Goal: Task Accomplishment & Management: Manage account settings

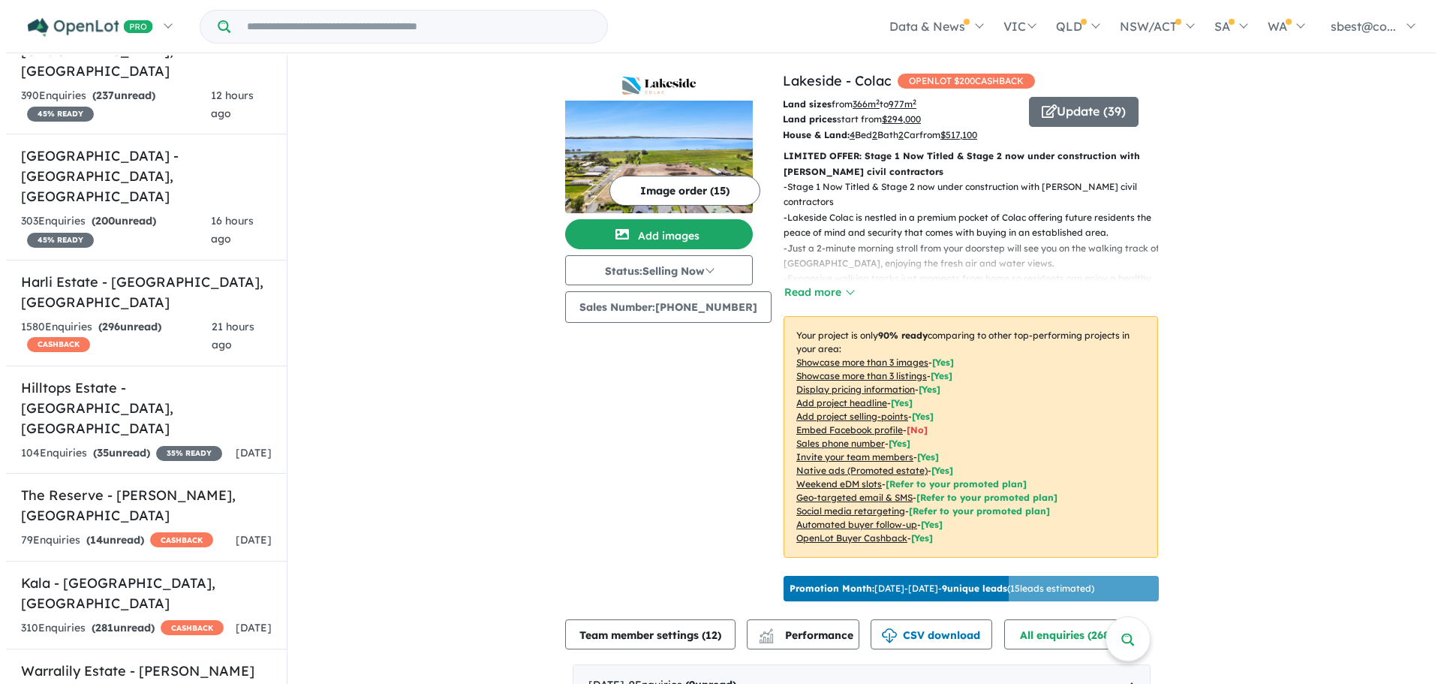
scroll to position [525, 0]
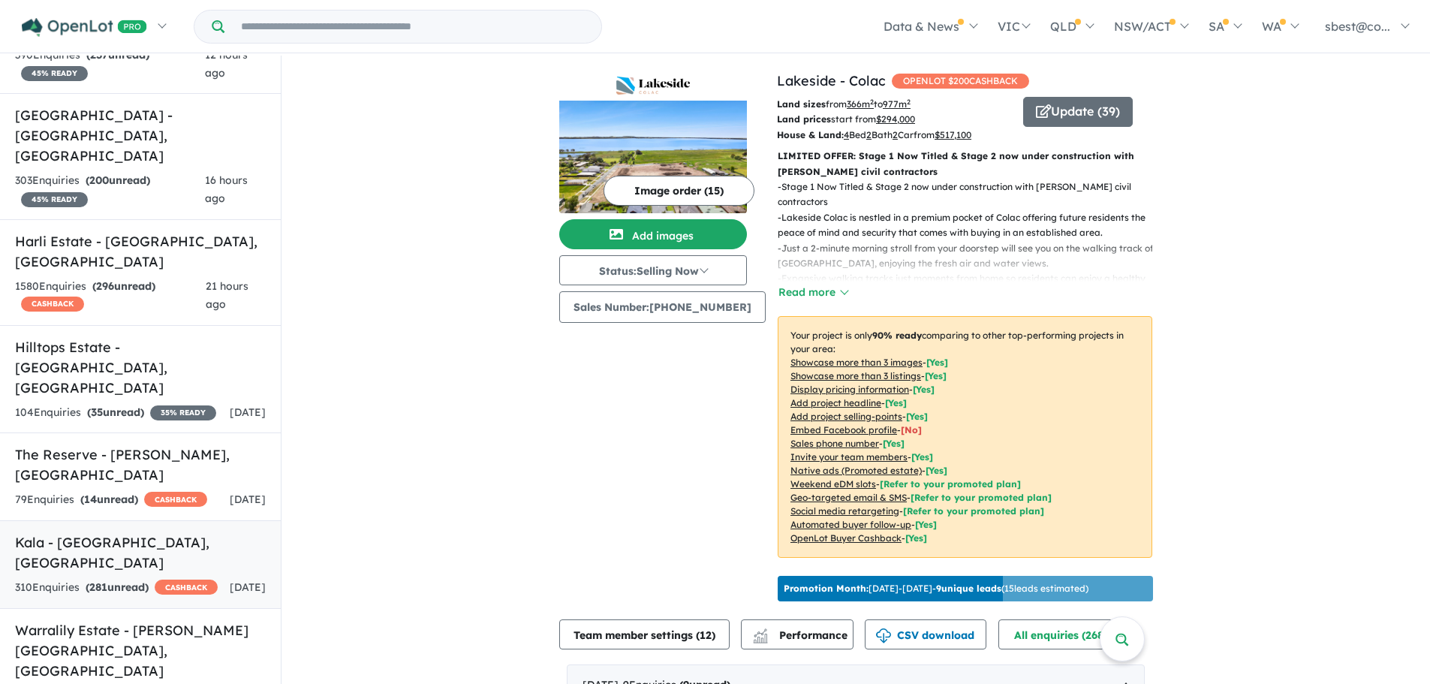
click at [164, 579] on div "310 Enquir ies ( 281 unread) CASHBACK" at bounding box center [116, 588] width 203 height 18
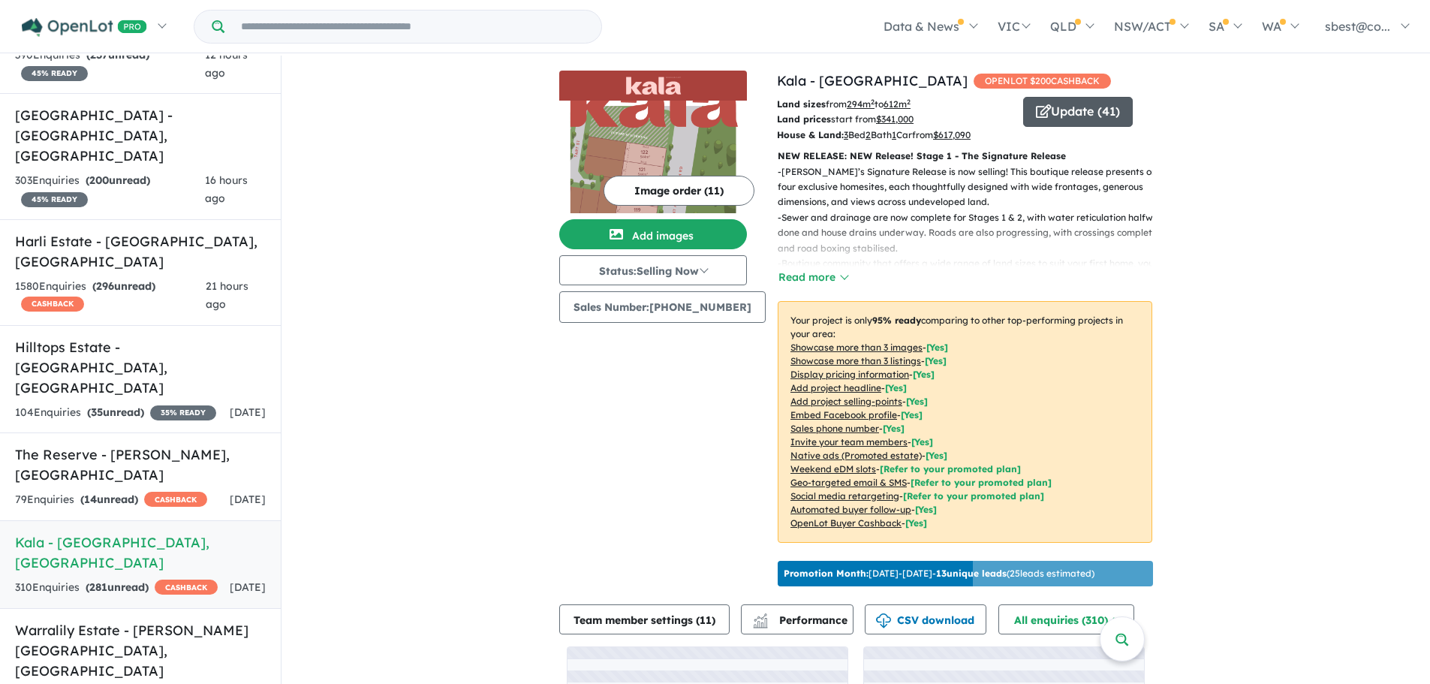
click at [1065, 118] on button "Update ( 41 )" at bounding box center [1078, 112] width 110 height 30
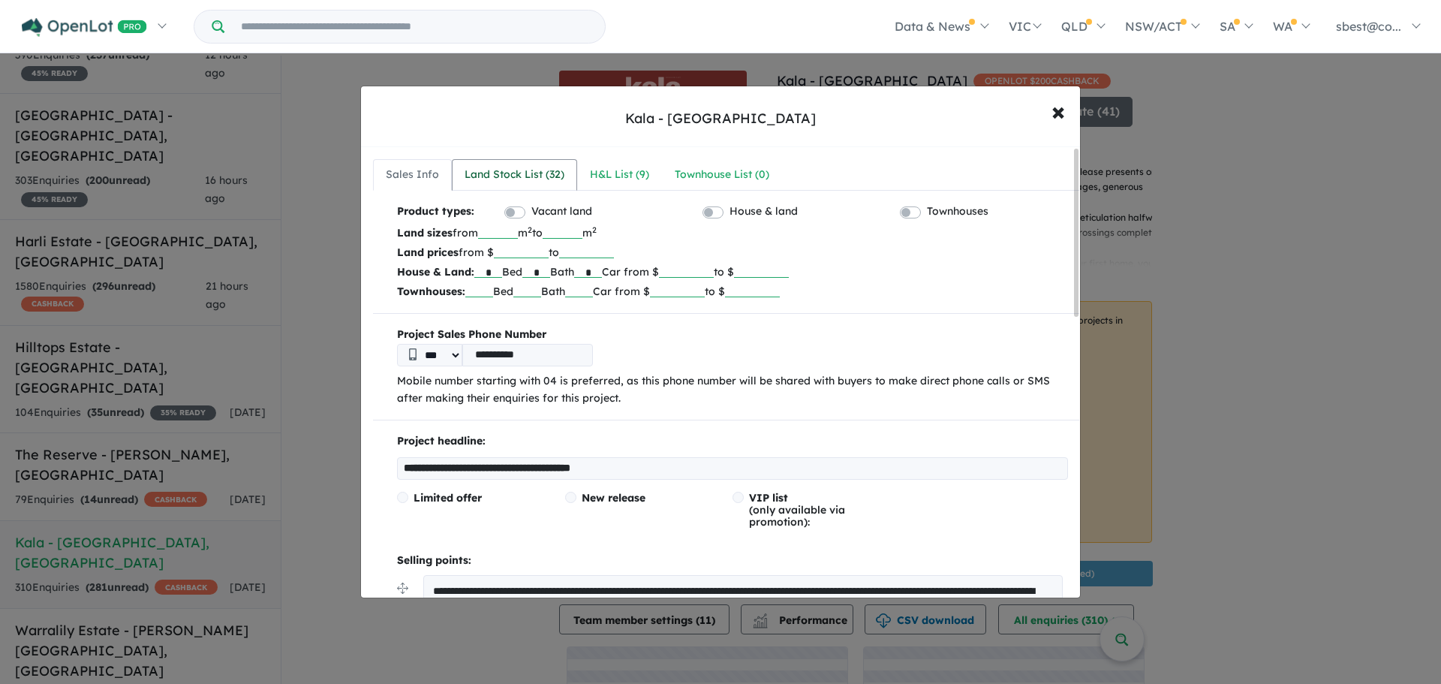
click at [499, 178] on div "Land Stock List ( 32 )" at bounding box center [515, 175] width 100 height 18
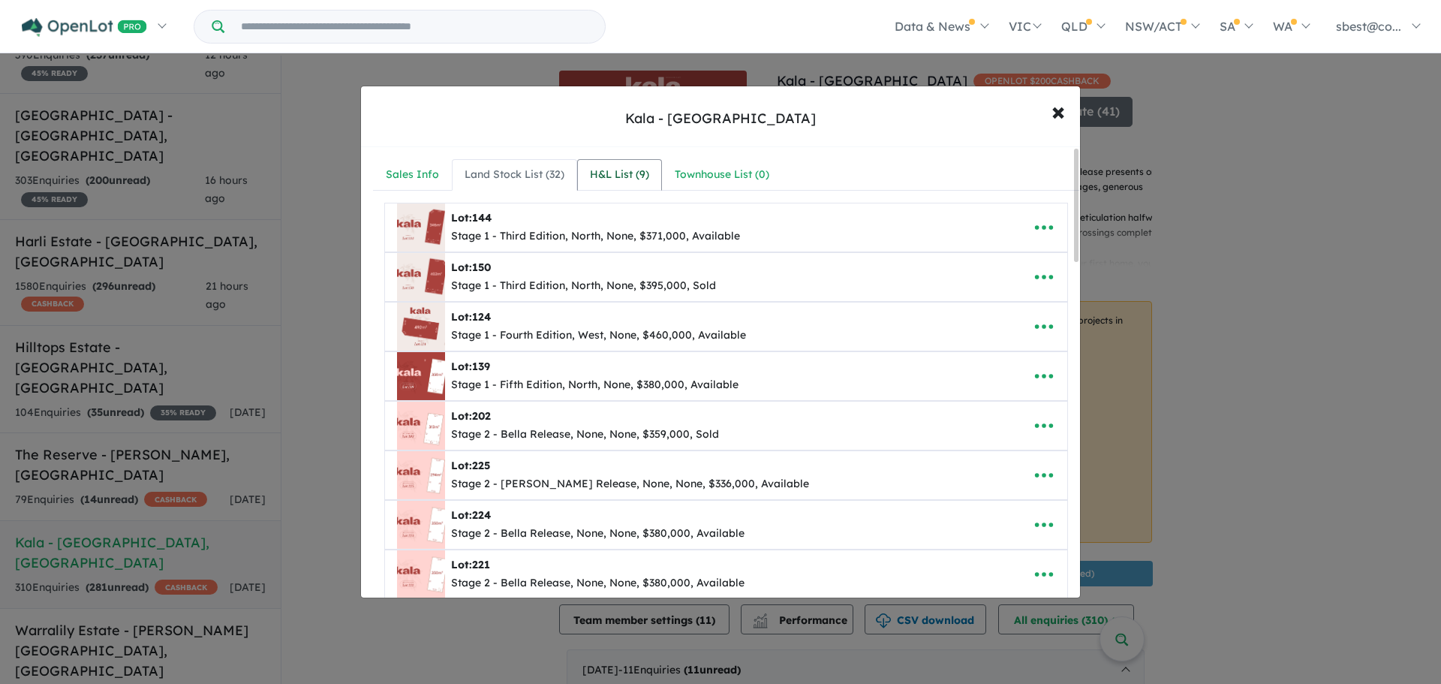
click at [624, 170] on div "H&L List ( 9 )" at bounding box center [619, 175] width 59 height 18
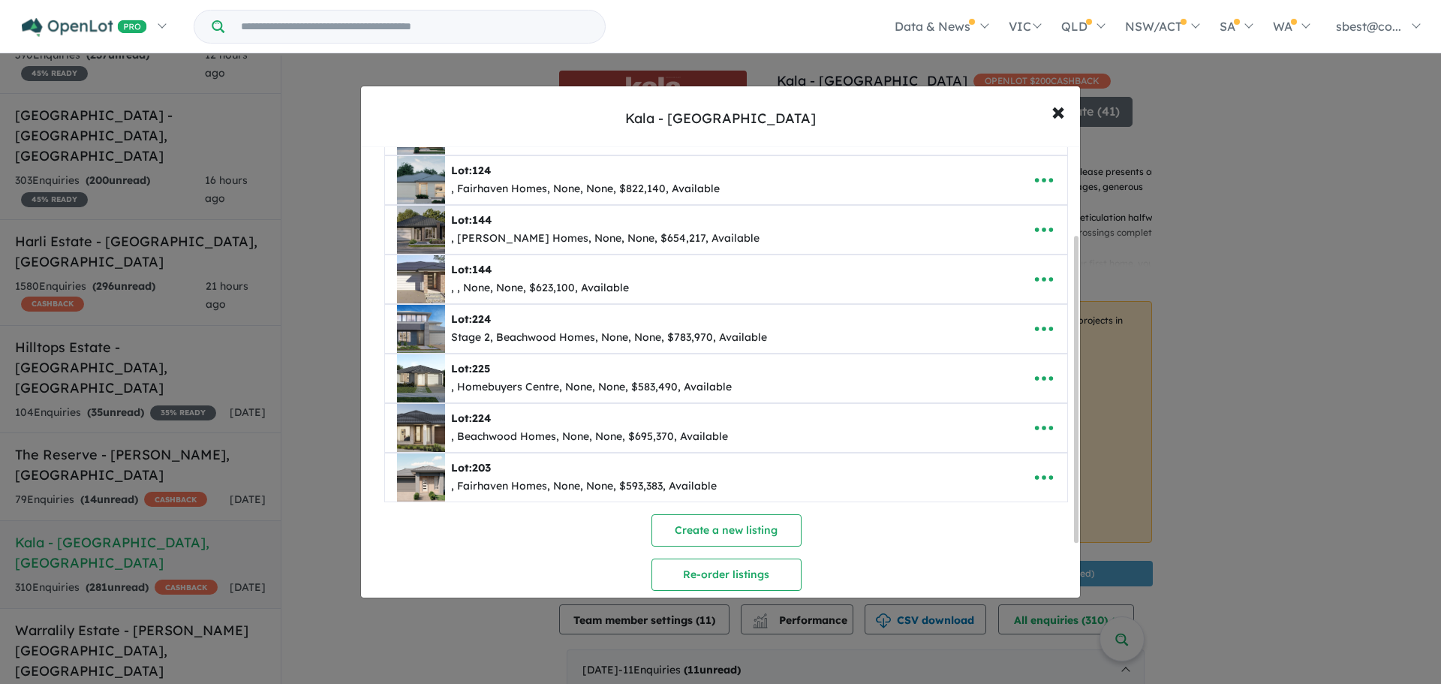
scroll to position [150, 0]
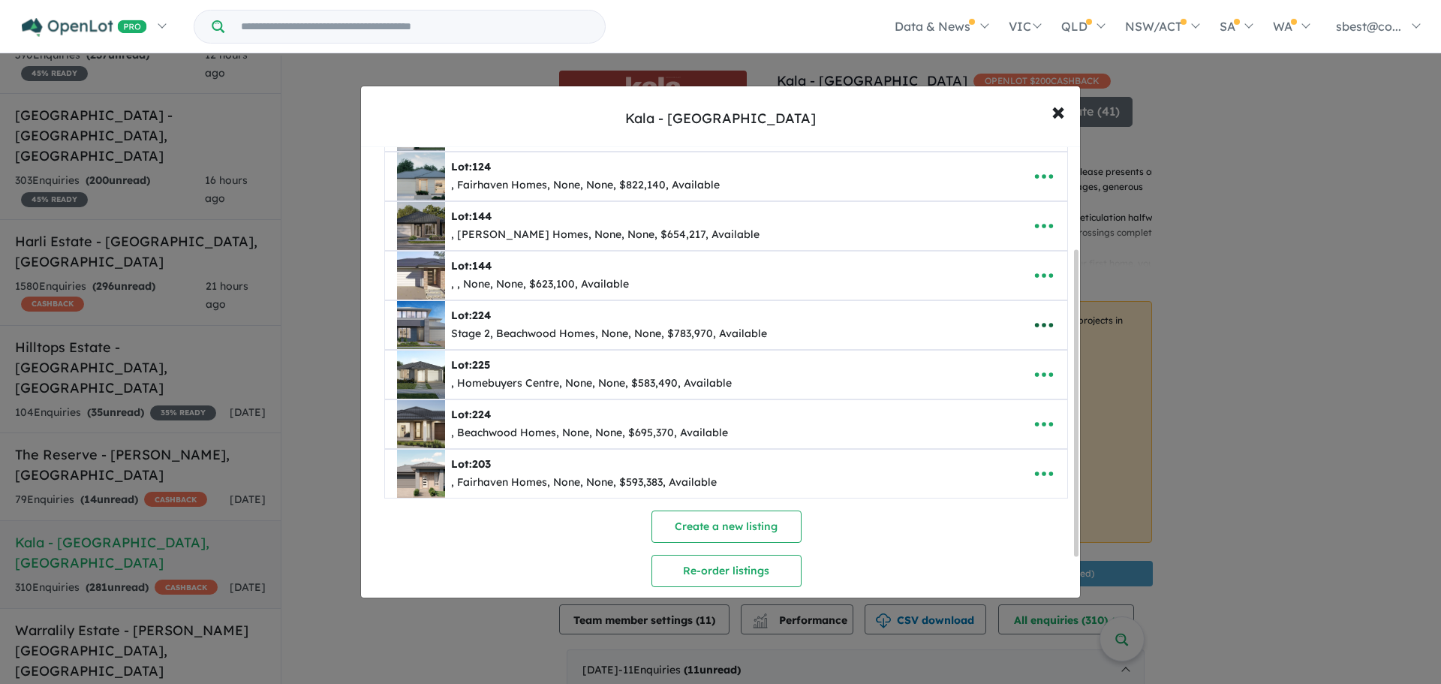
click at [1022, 325] on button "button" at bounding box center [1044, 325] width 47 height 35
click at [1001, 396] on link "Remove" at bounding box center [1011, 396] width 111 height 35
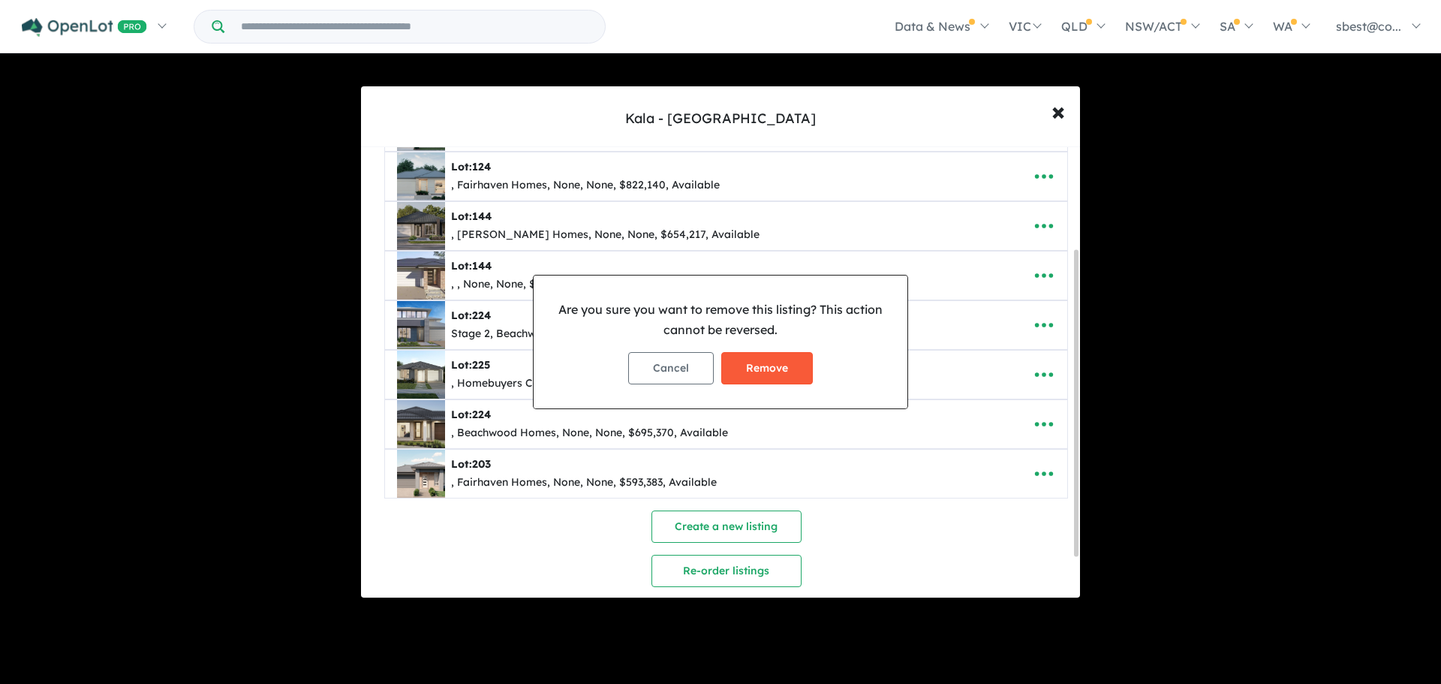
click at [760, 365] on button "Remove" at bounding box center [767, 368] width 92 height 32
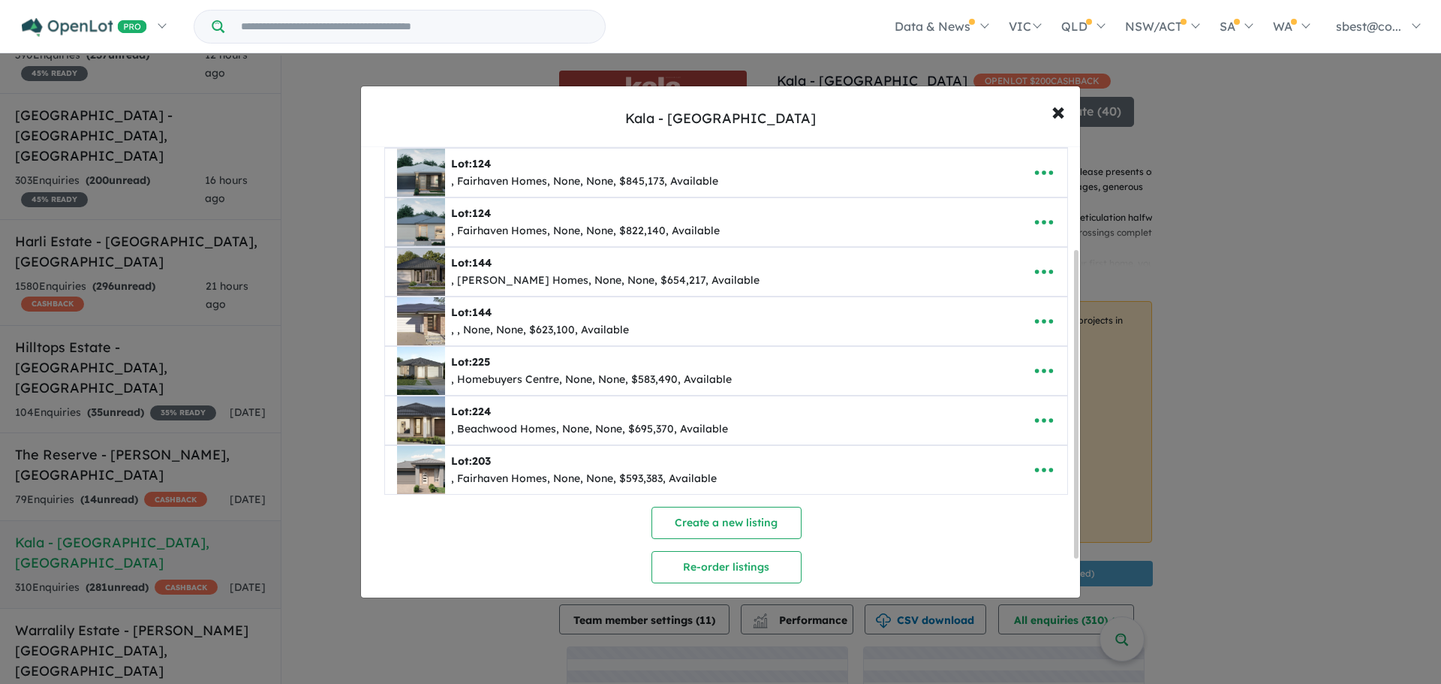
click at [1062, 420] on li "**********" at bounding box center [726, 421] width 684 height 50
click at [1039, 425] on icon "button" at bounding box center [1044, 420] width 23 height 23
click at [1014, 492] on link "Remove" at bounding box center [1011, 491] width 111 height 35
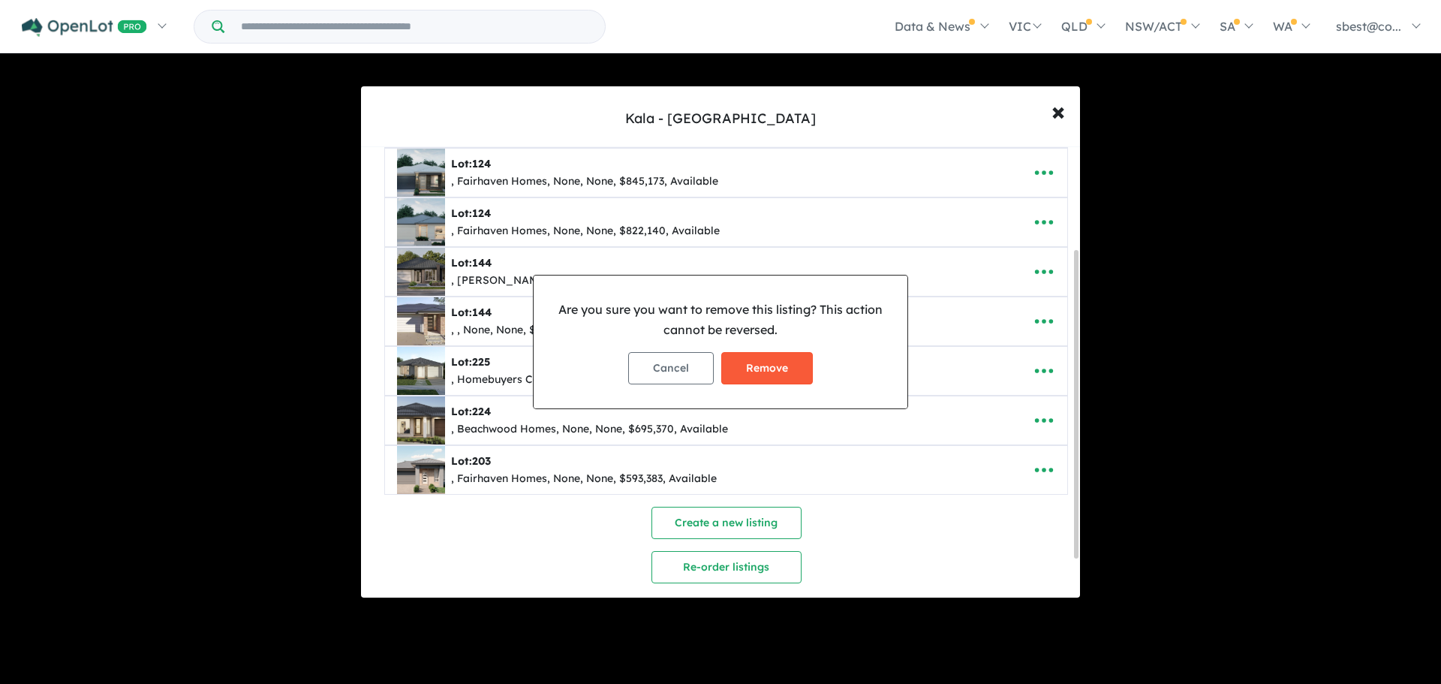
click at [760, 372] on button "Remove" at bounding box center [767, 368] width 92 height 32
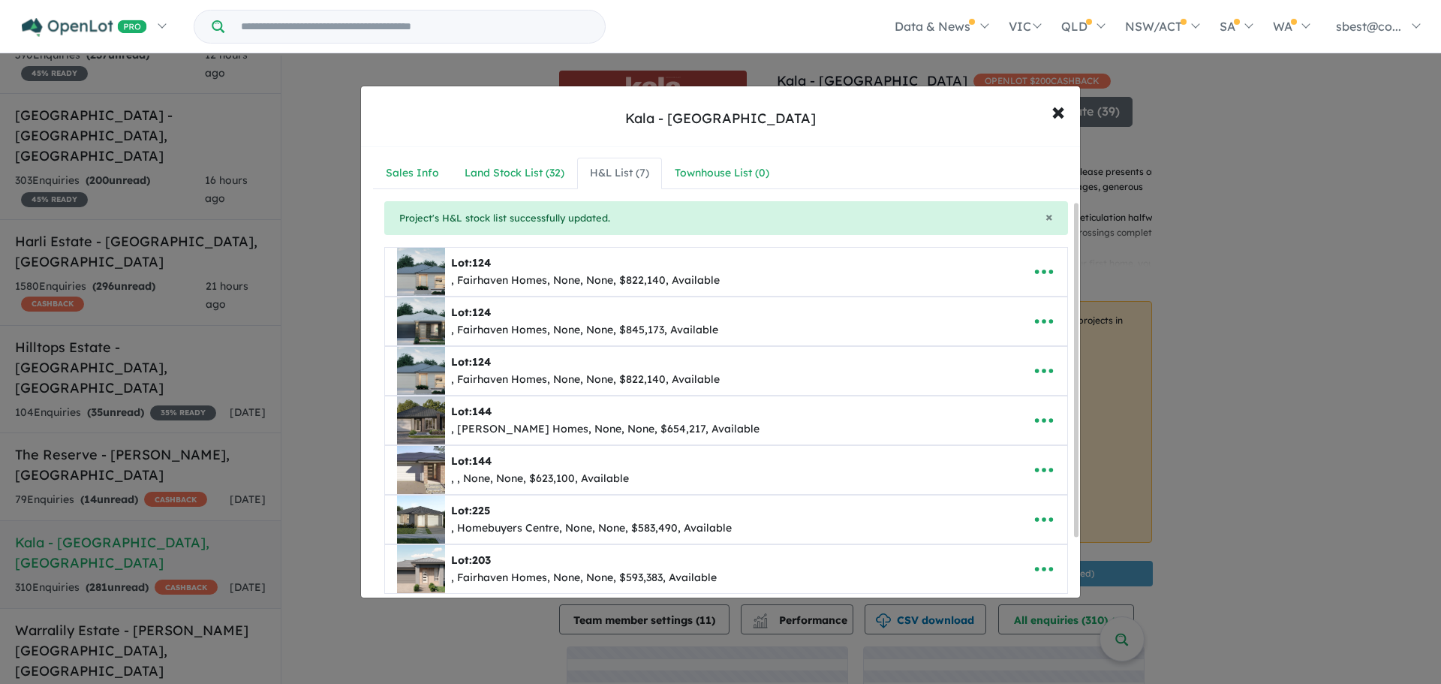
scroll to position [0, 0]
click at [1043, 469] on icon "button" at bounding box center [1044, 471] width 23 height 23
click at [1004, 512] on link "Edit" at bounding box center [1011, 508] width 111 height 35
select select "**"
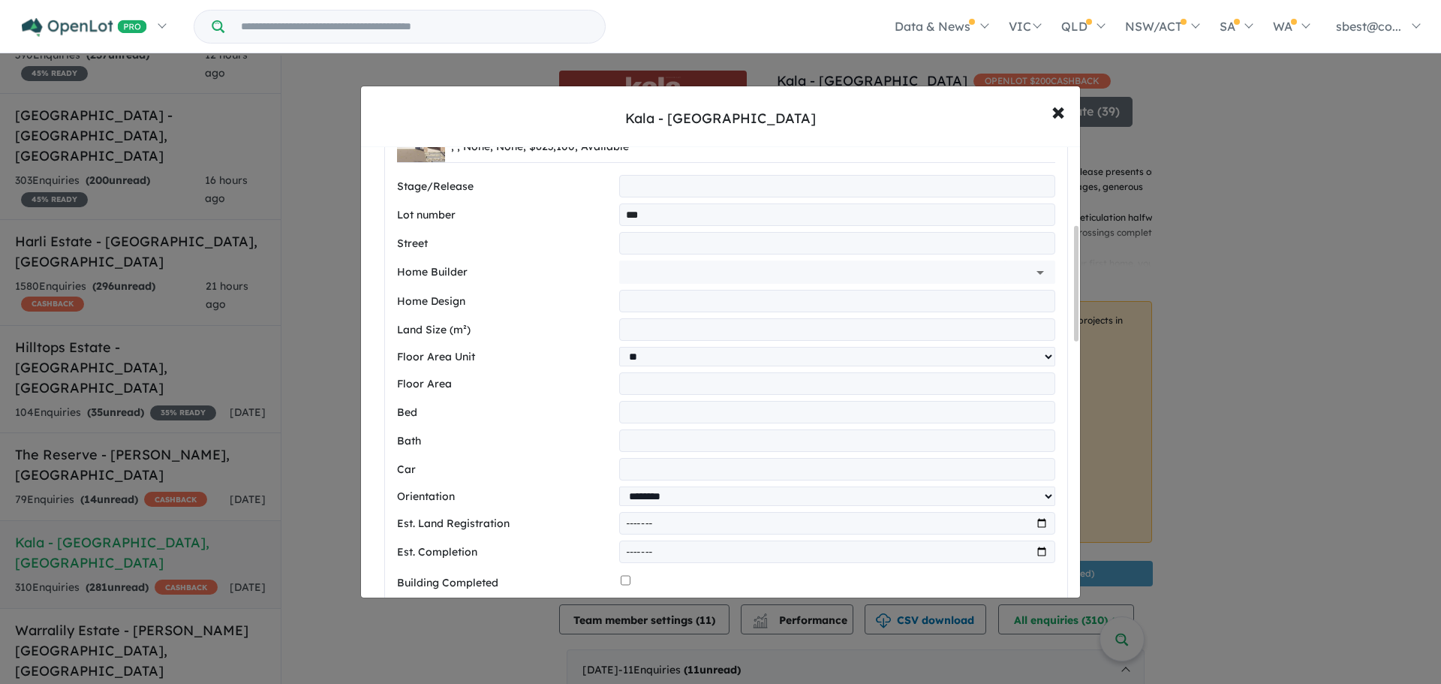
scroll to position [300, 0]
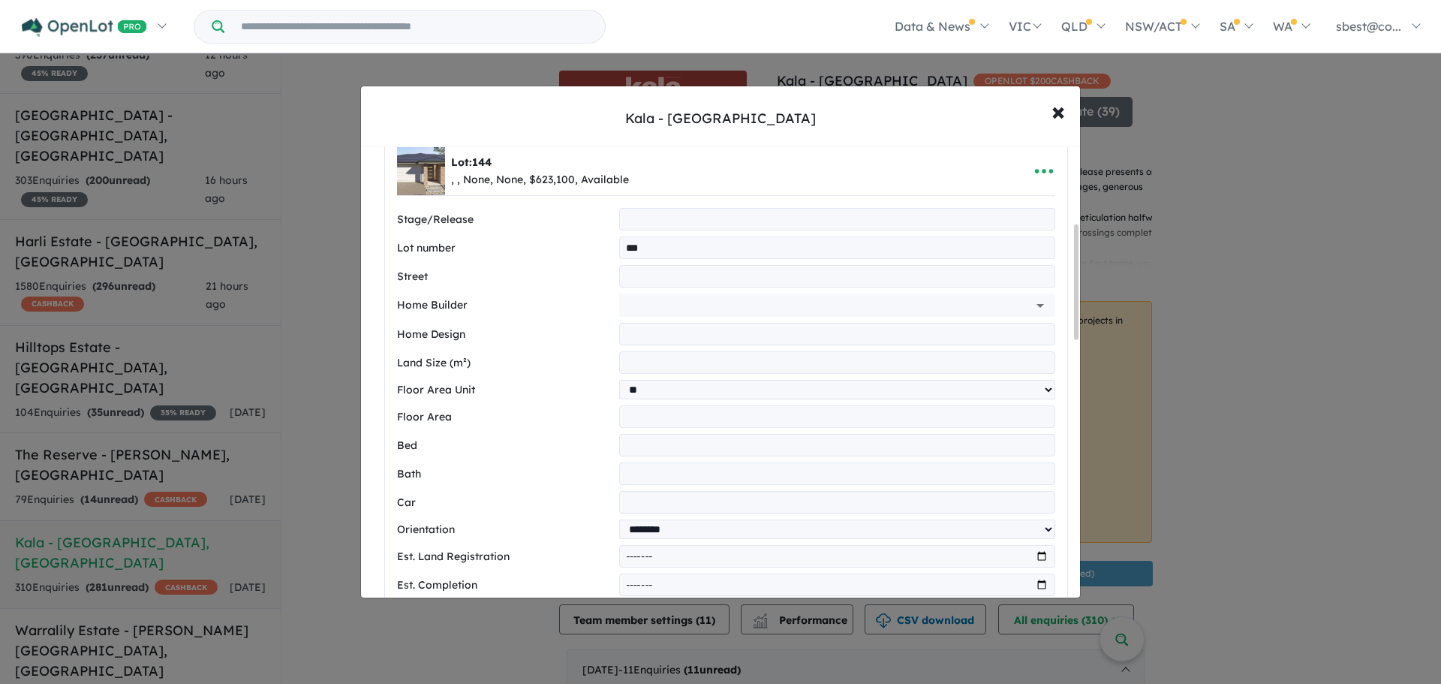
click at [654, 306] on input "text" at bounding box center [816, 305] width 382 height 23
click at [682, 331] on li "Affordable Living by Frenken Homes" at bounding box center [832, 339] width 421 height 27
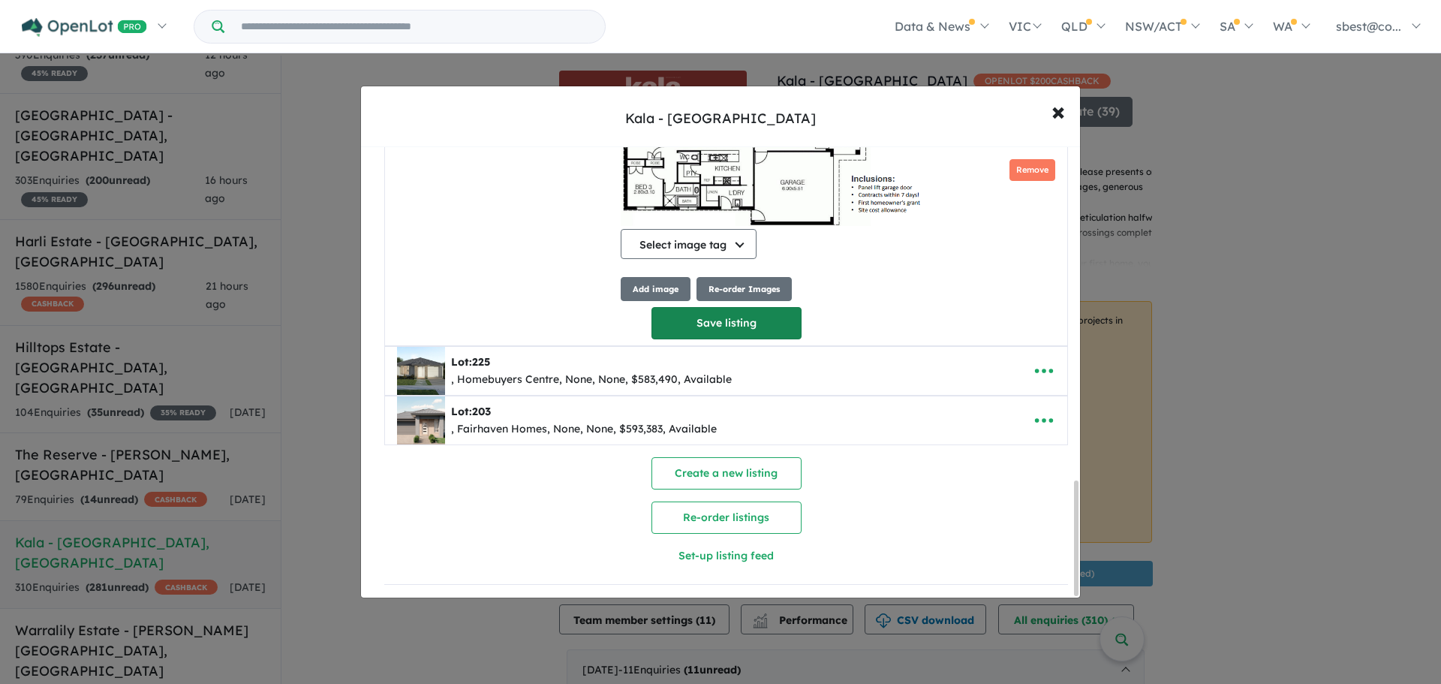
type input "**********"
click at [715, 321] on button "Save listing" at bounding box center [727, 323] width 150 height 32
select select "**"
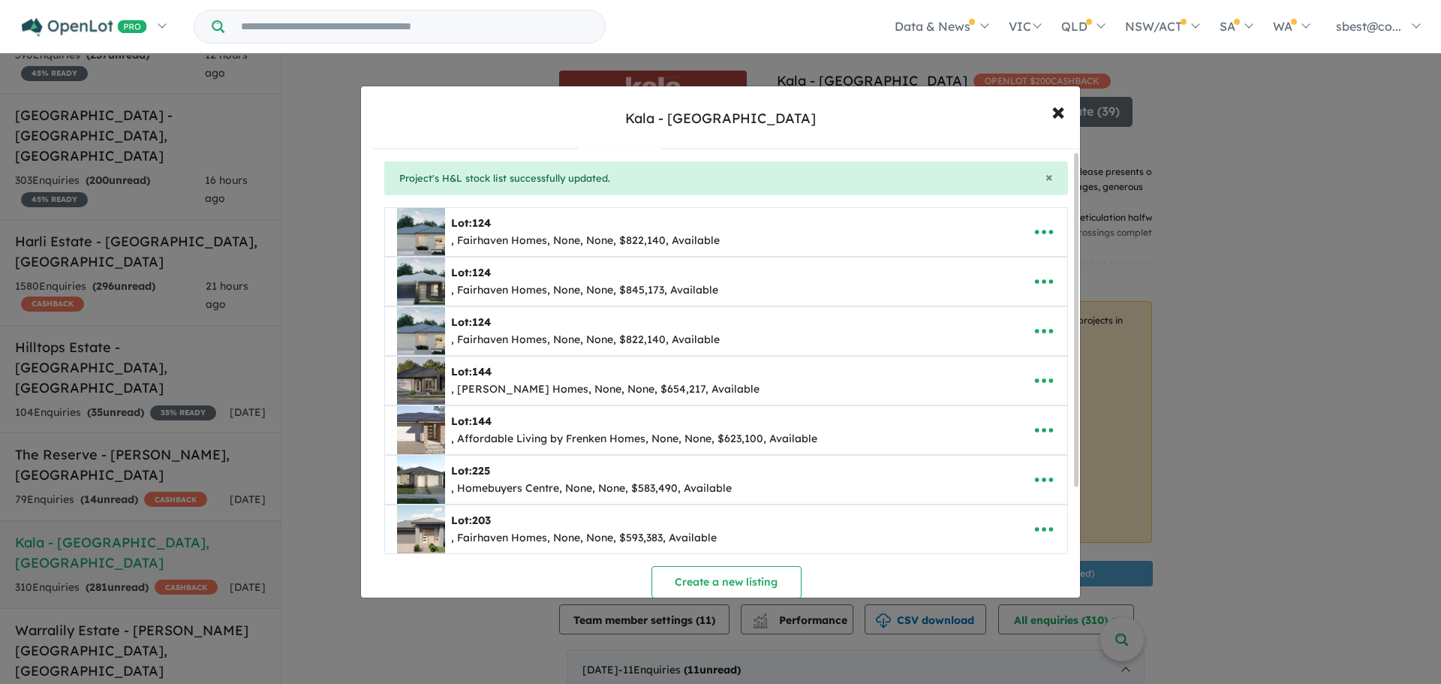
scroll to position [0, 0]
